Goal: Find specific page/section: Find specific page/section

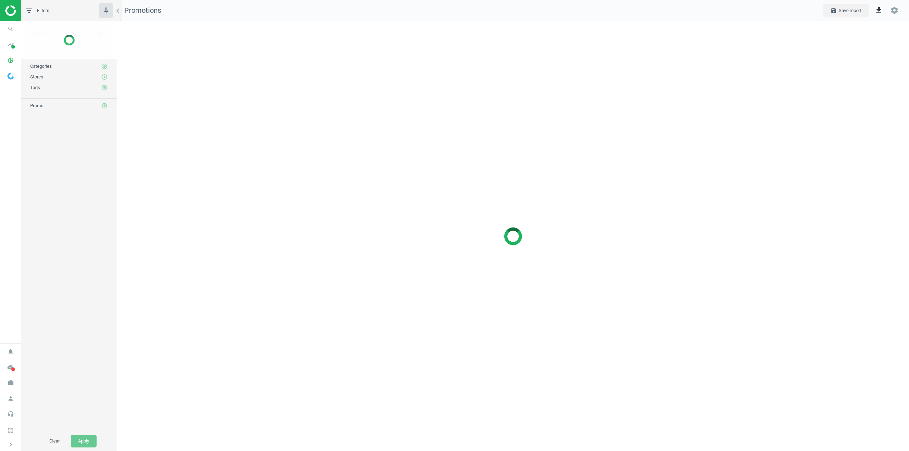
scroll to position [441, 803]
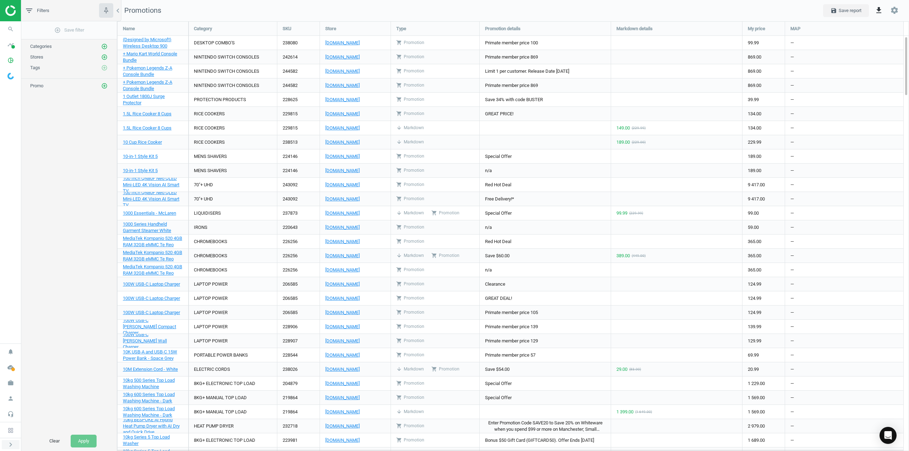
click at [14, 447] on icon "chevron_right" at bounding box center [10, 445] width 9 height 9
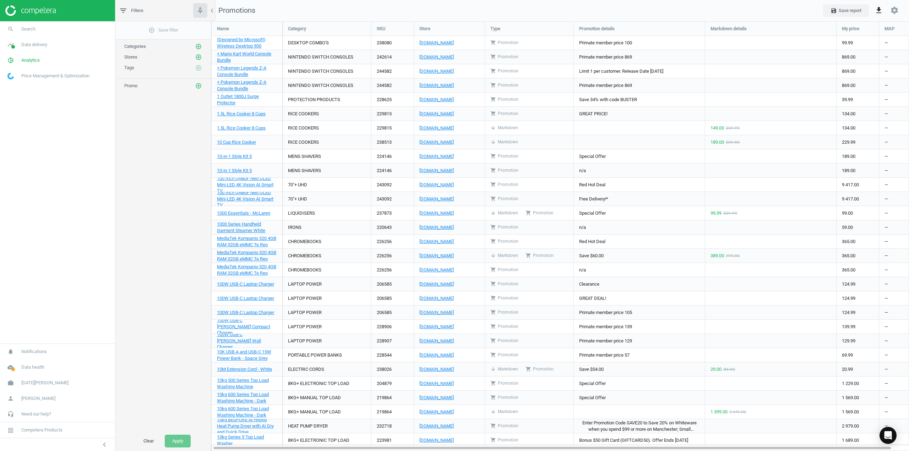
scroll to position [441, 709]
click at [32, 60] on span "Analytics" at bounding box center [30, 60] width 18 height 6
click at [23, 99] on span "Price index" at bounding box center [18, 97] width 20 height 6
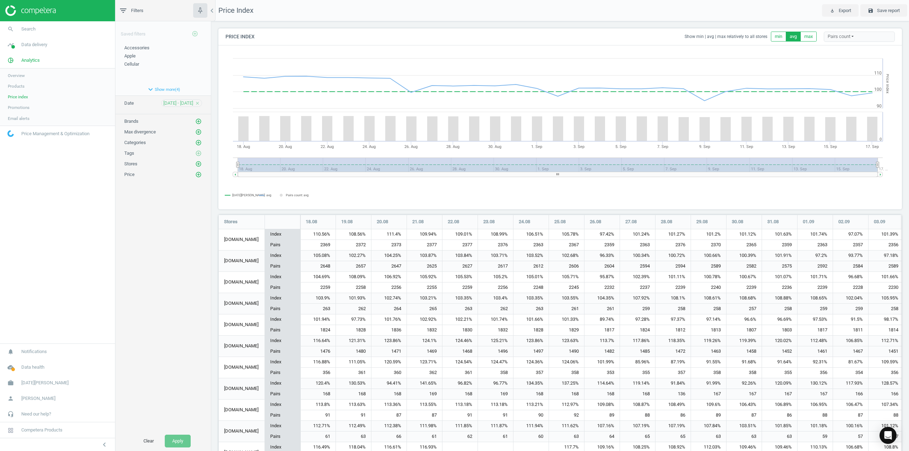
scroll to position [368, 689]
click at [15, 76] on span "Overview" at bounding box center [16, 76] width 17 height 6
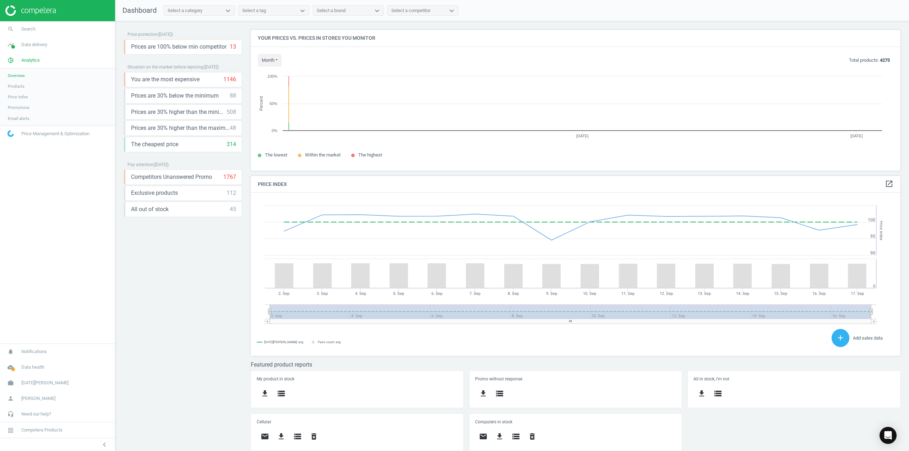
scroll to position [152, 656]
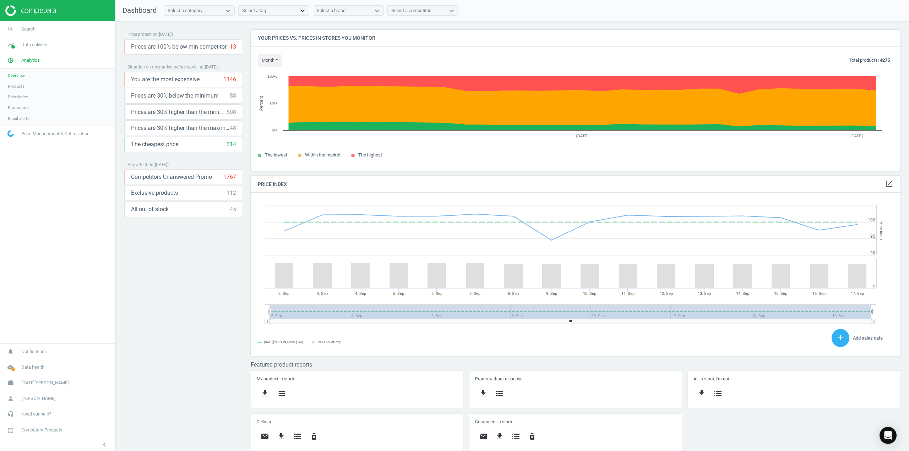
click at [304, 10] on icon at bounding box center [302, 11] width 4 height 2
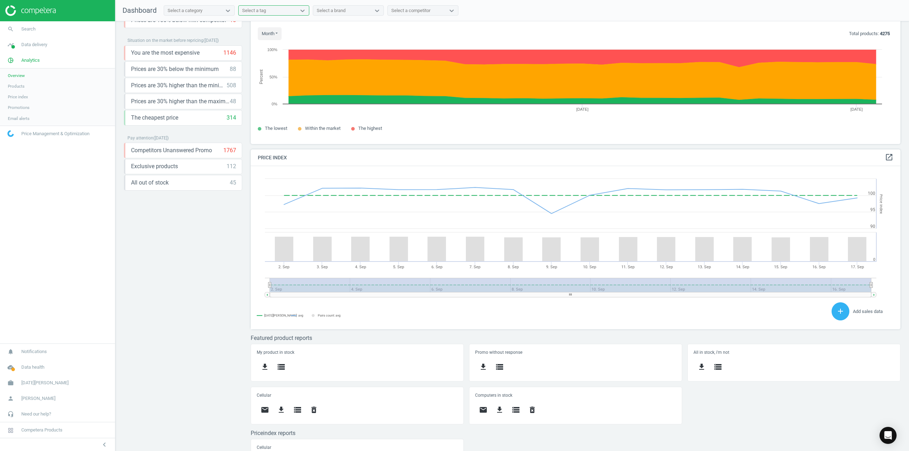
scroll to position [0, 0]
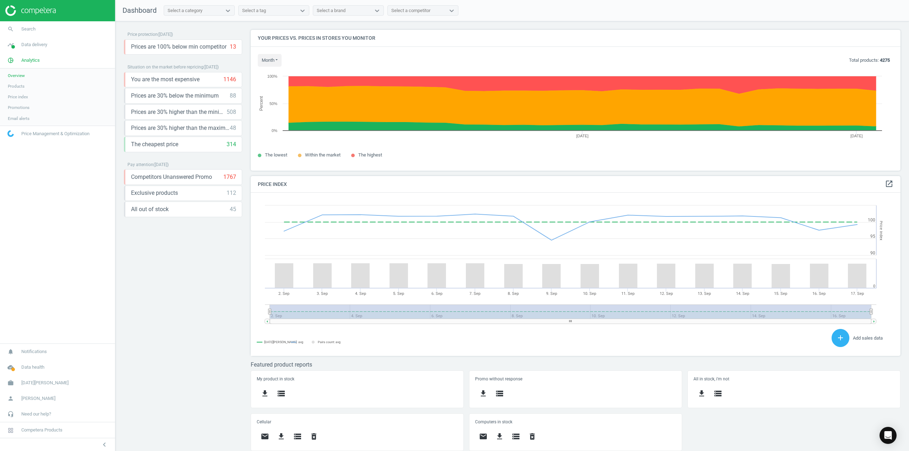
click at [19, 96] on span "Price index" at bounding box center [18, 97] width 20 height 6
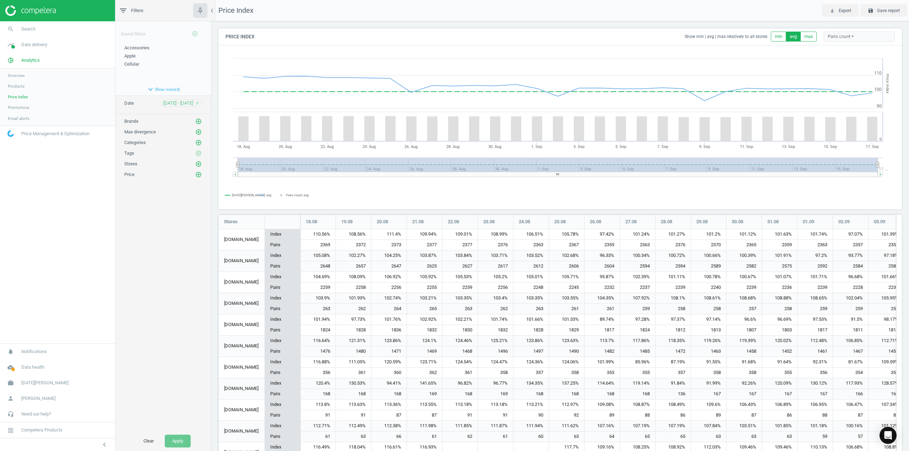
scroll to position [368, 689]
